Goal: Task Accomplishment & Management: Manage account settings

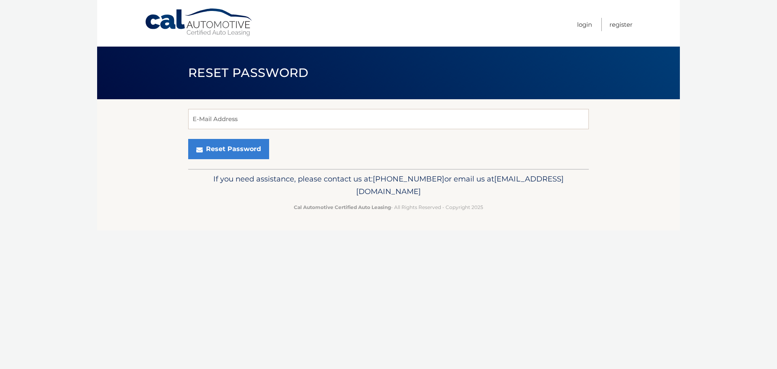
click at [248, 120] on input "E-Mail Address" at bounding box center [388, 119] width 401 height 20
type input "mehdi.sultan@gmail.com"
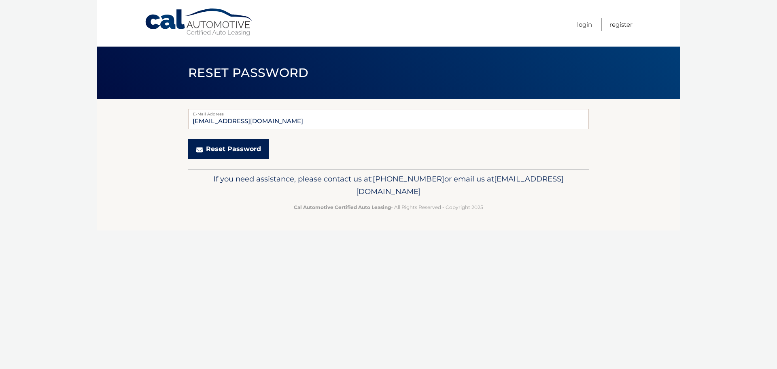
click at [226, 147] on button "Reset Password" at bounding box center [228, 149] width 81 height 20
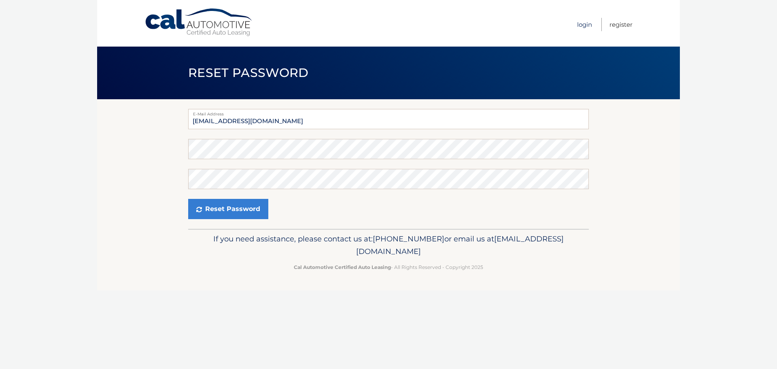
click at [582, 23] on link "Login" at bounding box center [584, 24] width 15 height 13
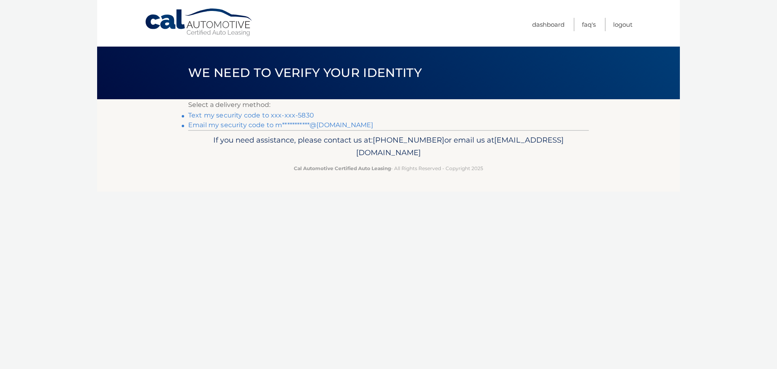
click at [253, 116] on link "Text my security code to xxx-xxx-5830" at bounding box center [251, 115] width 126 height 8
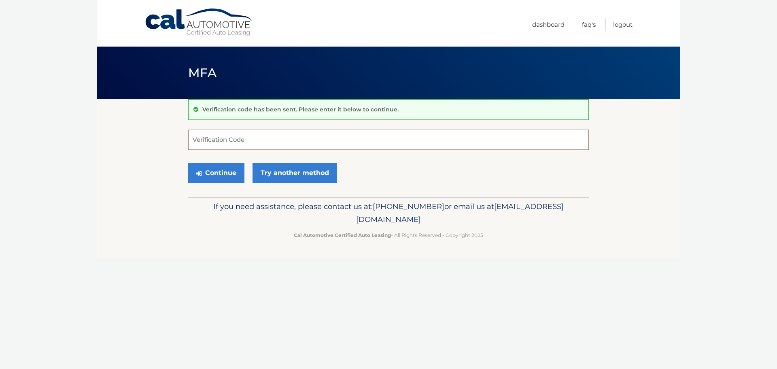
click at [289, 141] on input "Verification Code" at bounding box center [388, 140] width 401 height 20
type input "745999"
click at [218, 174] on button "Continue" at bounding box center [216, 173] width 56 height 20
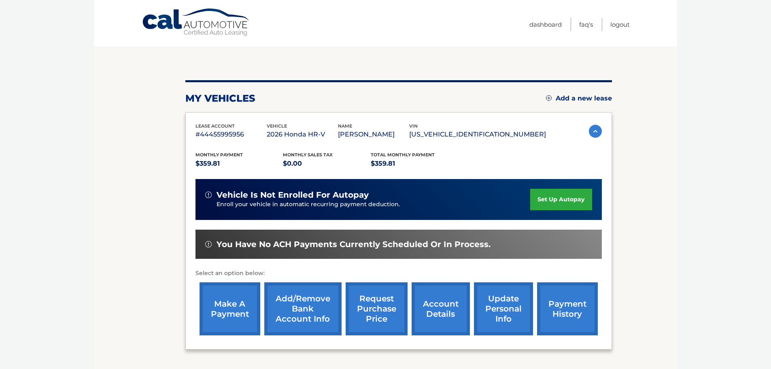
scroll to position [81, 0]
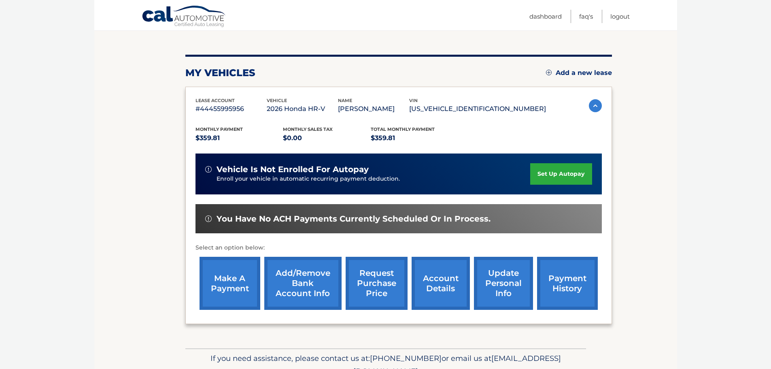
click at [558, 275] on link "payment history" at bounding box center [567, 283] width 61 height 53
click at [557, 172] on link "set up autopay" at bounding box center [561, 173] width 62 height 21
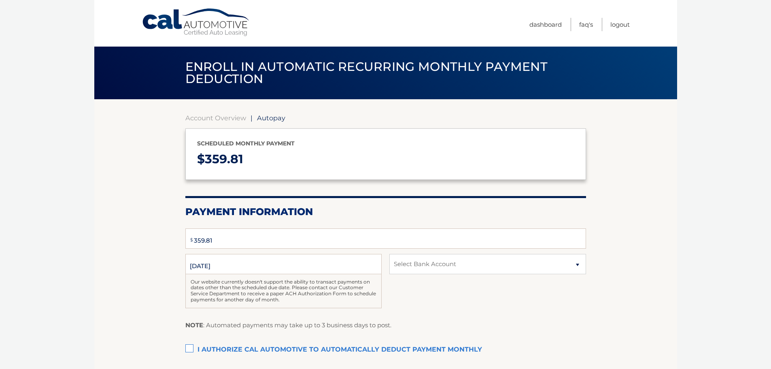
select select "YTk5NDcwMzAtMGQwNy00Y2RmLWJhYmMtYmU0NmViZmJhY2Jm"
click at [187, 347] on label "I authorize cal automotive to automatically deduct payment monthly This checkbo…" at bounding box center [385, 350] width 401 height 16
click at [0, 0] on input "I authorize cal automotive to automatically deduct payment monthly This checkbo…" at bounding box center [0, 0] width 0 height 0
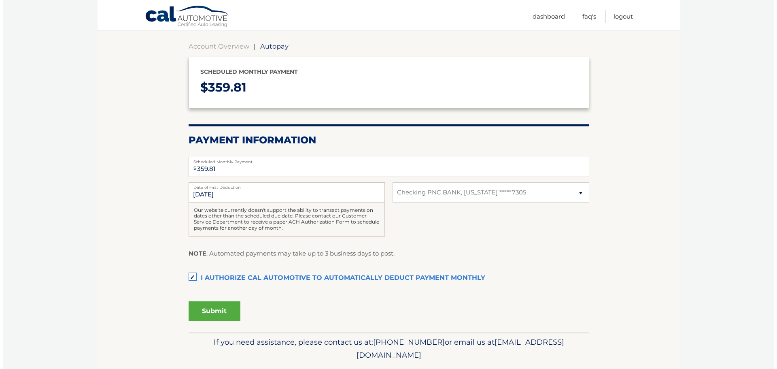
scroll to position [96, 0]
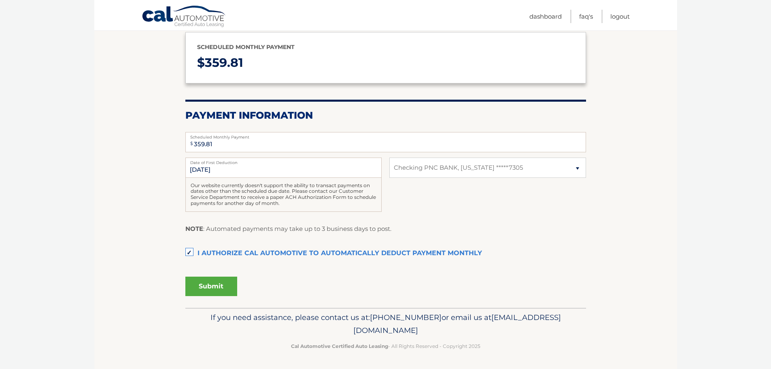
click at [208, 287] on button "Submit" at bounding box center [211, 285] width 52 height 19
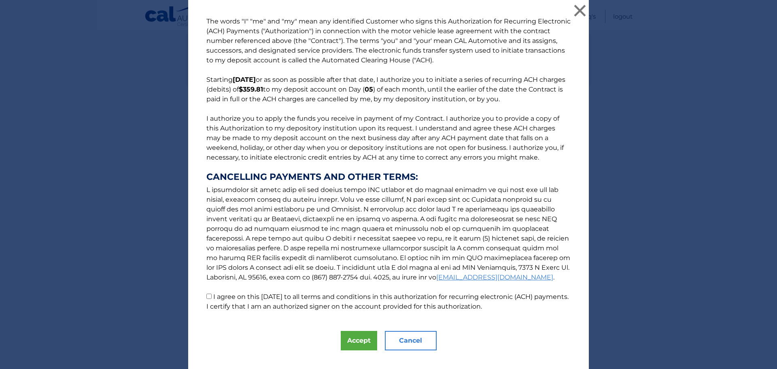
click at [206, 296] on input "I agree on this 09/25/2025 to all terms and conditions in this authorization fo…" at bounding box center [208, 295] width 5 height 5
checkbox input "true"
click at [351, 340] on button "Accept" at bounding box center [359, 340] width 36 height 19
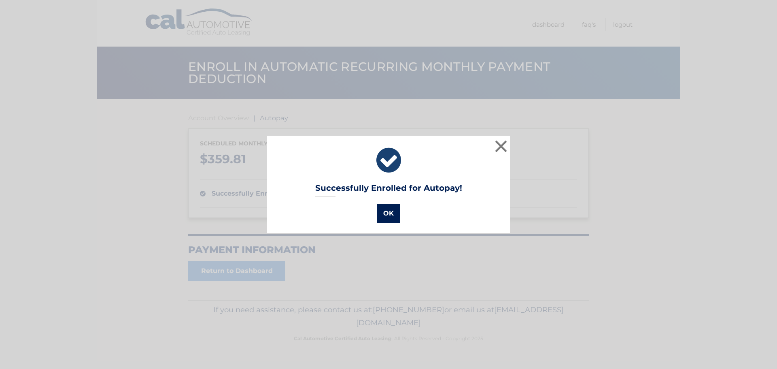
click at [381, 214] on button "OK" at bounding box center [388, 213] width 23 height 19
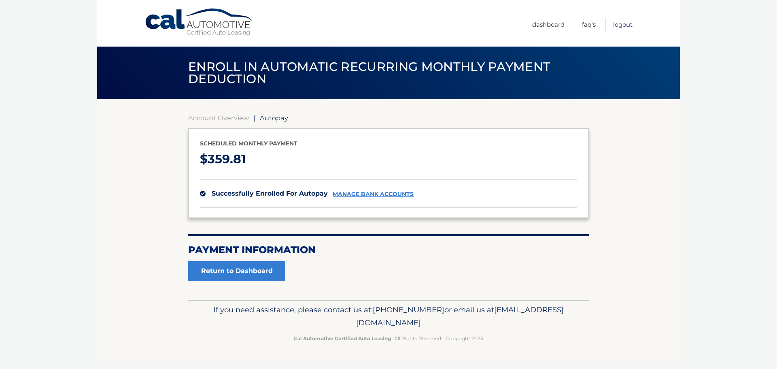
click at [619, 24] on link "Logout" at bounding box center [622, 24] width 19 height 13
